Goal: Information Seeking & Learning: Learn about a topic

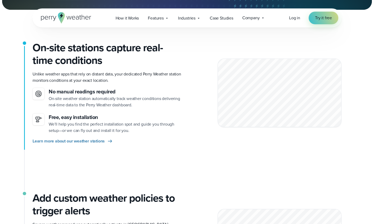
click at [99, 143] on span "Learn more about our weather stations" at bounding box center [69, 141] width 72 height 6
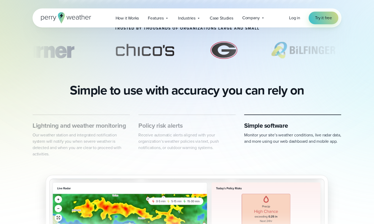
scroll to position [227, 0]
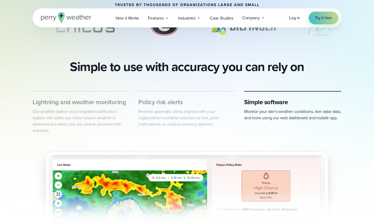
click at [26, 153] on div "Lightning and weather monitoring Our weather station and integrated notificatio…" at bounding box center [187, 169] width 374 height 157
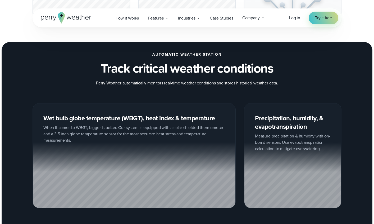
scroll to position [626, 0]
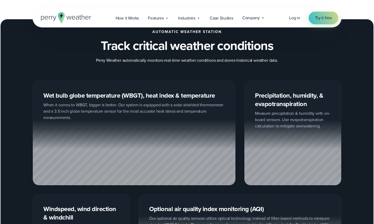
click at [16, 125] on div "Wet bulb globe temperature (WBGT), heat index & temperature When it comes to WB…" at bounding box center [187, 181] width 374 height 201
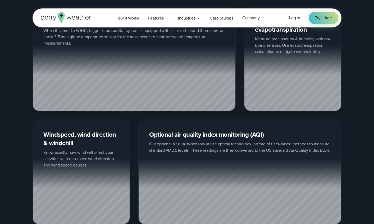
scroll to position [702, 0]
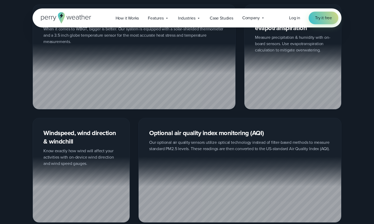
click at [18, 125] on div "Wet bulb globe temperature (WBGT), heat index & temperature When it comes to WB…" at bounding box center [187, 113] width 374 height 219
click at [14, 125] on div "Wet bulb globe temperature (WBGT), heat index & temperature When it comes to WB…" at bounding box center [187, 113] width 374 height 219
click at [15, 109] on div "Wet bulb globe temperature (WBGT), heat index & temperature When it comes to WB…" at bounding box center [187, 113] width 374 height 219
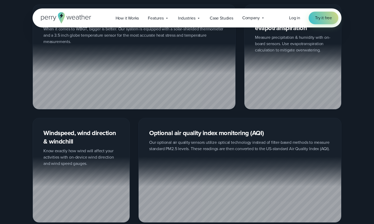
click at [15, 109] on div "Wet bulb globe temperature (WBGT), heat index & temperature When it comes to WB…" at bounding box center [187, 113] width 374 height 219
click at [17, 100] on div "Wet bulb globe temperature (WBGT), heat index & temperature When it comes to WB…" at bounding box center [187, 113] width 374 height 219
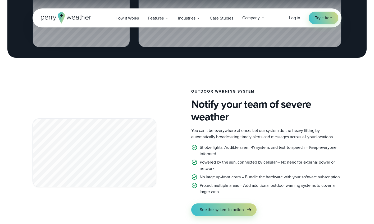
scroll to position [882, 0]
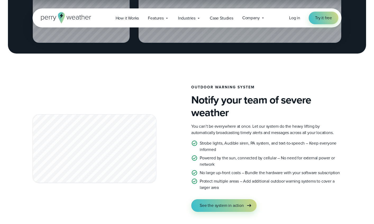
click at [17, 100] on div "Outdoor Warning System Notify your team of severe weather You can’t be everywhe…" at bounding box center [187, 148] width 374 height 127
click at [20, 99] on div "Outdoor Warning System Notify your team of severe weather You can’t be everywhe…" at bounding box center [187, 148] width 374 height 127
click at [18, 99] on div "Outdoor Warning System Notify your team of severe weather You can’t be everywhe…" at bounding box center [187, 148] width 374 height 127
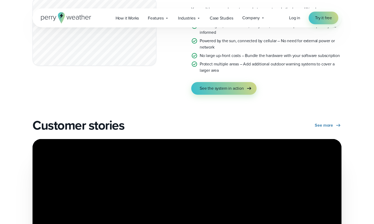
scroll to position [999, 0]
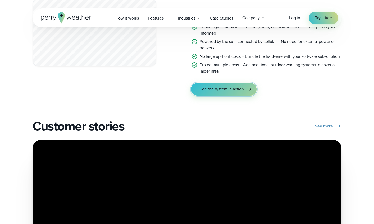
click at [229, 86] on span "See the system in action" at bounding box center [222, 89] width 44 height 6
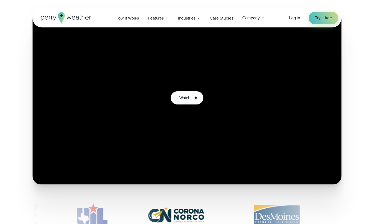
scroll to position [92, 0]
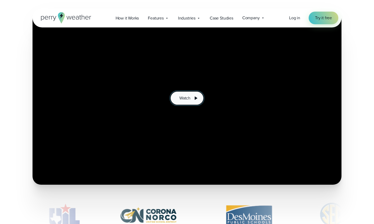
click at [188, 96] on span "Watch" at bounding box center [184, 98] width 11 height 6
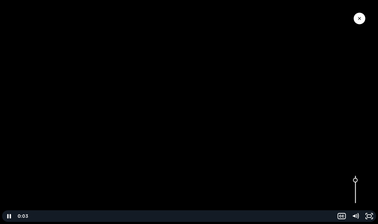
click at [356, 181] on div "Volume" at bounding box center [355, 190] width 14 height 38
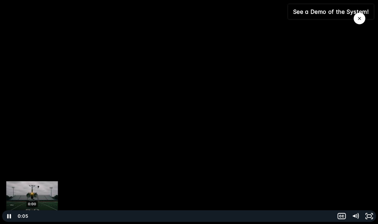
click at [32, 216] on div "0:00" at bounding box center [181, 217] width 299 height 12
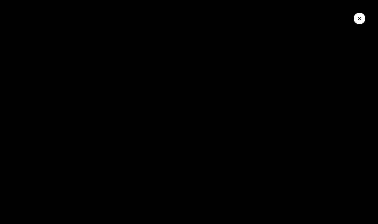
click at [359, 18] on icon "Close Video" at bounding box center [359, 18] width 5 height 5
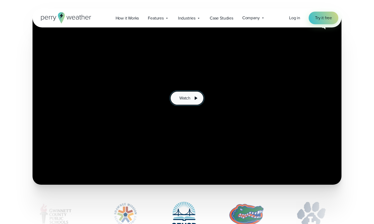
click at [191, 96] on button "Watch" at bounding box center [187, 98] width 33 height 13
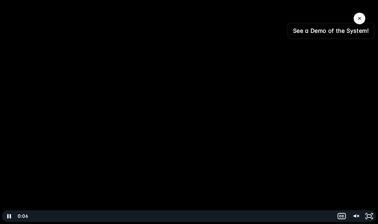
click at [314, 30] on link "See a Demo of the System!" at bounding box center [331, 31] width 86 height 15
click at [15, 96] on div at bounding box center [189, 112] width 378 height 224
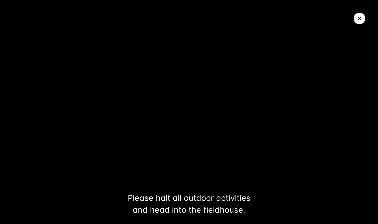
click at [359, 19] on icon "Close Video" at bounding box center [359, 18] width 5 height 5
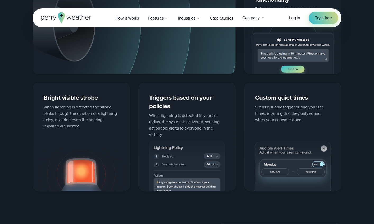
scroll to position [817, 0]
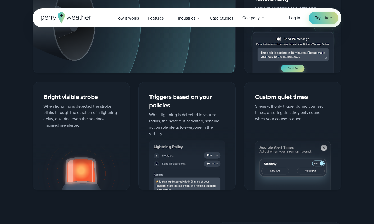
click at [133, 80] on div "Lightning sirens that are clearly heard up to 1500ft away" at bounding box center [187, 83] width 309 height 216
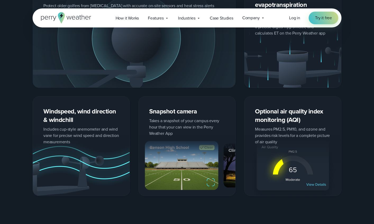
scroll to position [1197, 0]
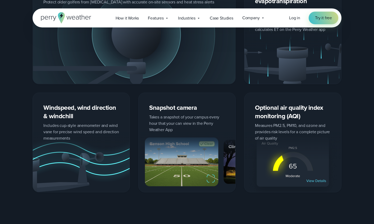
click at [132, 90] on div "Wet bulb globe temperature (WBGT), heat index & temperature Protect older golfe…" at bounding box center [187, 85] width 309 height 215
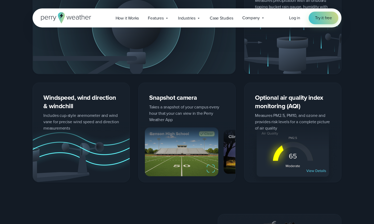
scroll to position [1214, 0]
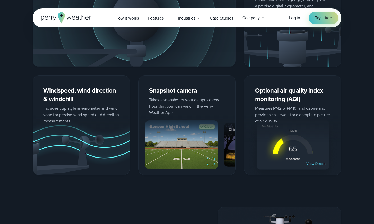
click at [134, 73] on div "Wet bulb globe temperature (WBGT), heat index & temperature Protect older golfe…" at bounding box center [187, 67] width 309 height 215
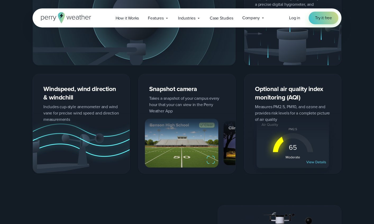
scroll to position [1219, 0]
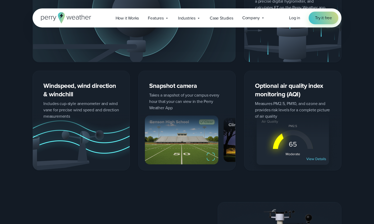
click at [134, 80] on div "Wet bulb globe temperature (WBGT), heat index & temperature Protect older golfe…" at bounding box center [187, 63] width 309 height 215
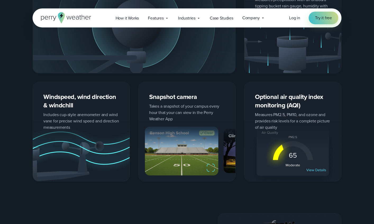
scroll to position [1207, 0]
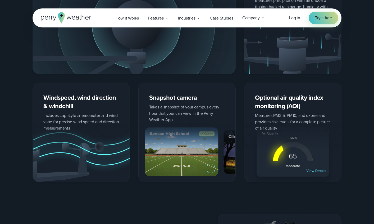
click at [134, 80] on div "Wet bulb globe temperature (WBGT), heat index & temperature Protect older golfe…" at bounding box center [187, 74] width 309 height 215
click at [135, 80] on div "Wet bulb globe temperature (WBGT), heat index & temperature Protect older golfe…" at bounding box center [187, 74] width 309 height 215
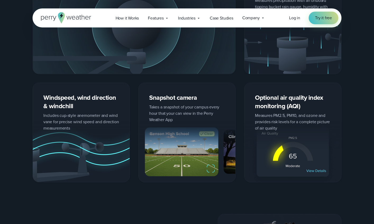
click at [135, 80] on div "Wet bulb globe temperature (WBGT), heat index & temperature Protect older golfe…" at bounding box center [187, 74] width 309 height 215
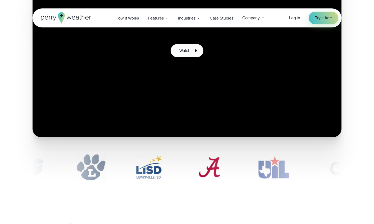
scroll to position [0, 0]
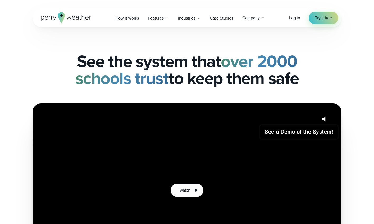
click at [224, 19] on span "Case Studies" at bounding box center [222, 18] width 24 height 6
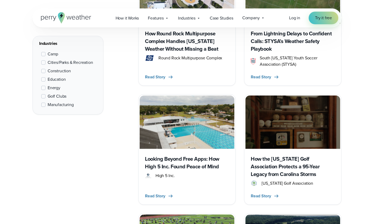
scroll to position [317, 0]
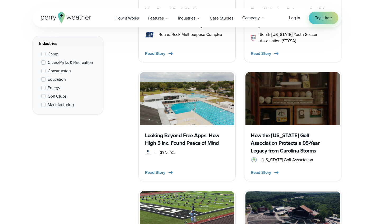
click at [43, 106] on span at bounding box center [43, 105] width 4 height 4
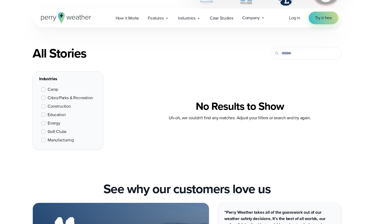
scroll to position [192, 0]
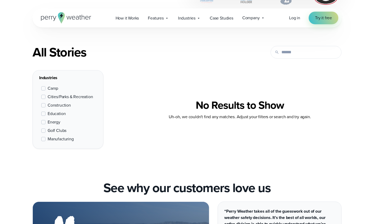
click at [43, 132] on span at bounding box center [43, 131] width 4 height 4
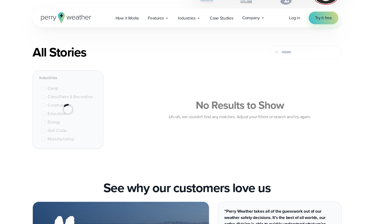
scroll to position [199, 0]
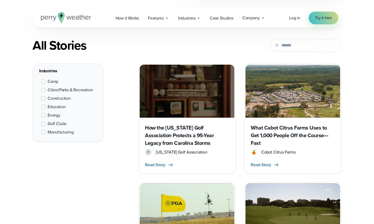
click at [44, 134] on span at bounding box center [43, 132] width 4 height 4
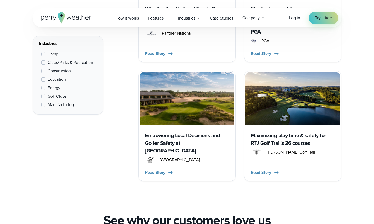
scroll to position [1028, 0]
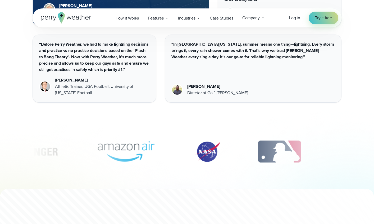
click at [123, 144] on img "3 of 12" at bounding box center [126, 152] width 75 height 26
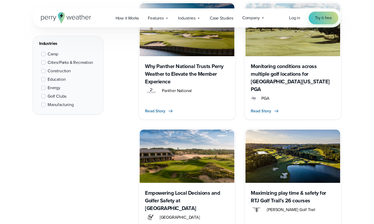
scroll to position [617, 0]
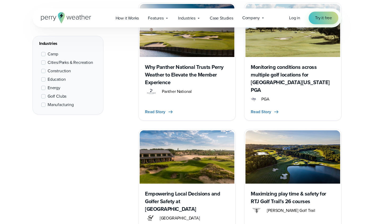
click at [44, 89] on span at bounding box center [43, 88] width 4 height 4
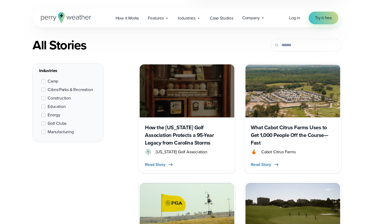
click at [42, 97] on span at bounding box center [43, 98] width 4 height 4
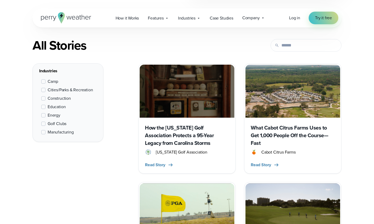
click at [44, 98] on span at bounding box center [43, 99] width 4 height 4
click at [43, 123] on span at bounding box center [43, 124] width 4 height 4
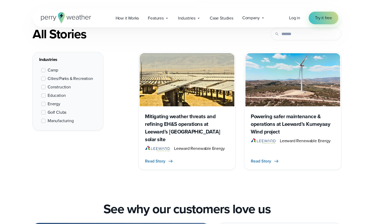
scroll to position [222, 0]
